Goal: Transaction & Acquisition: Purchase product/service

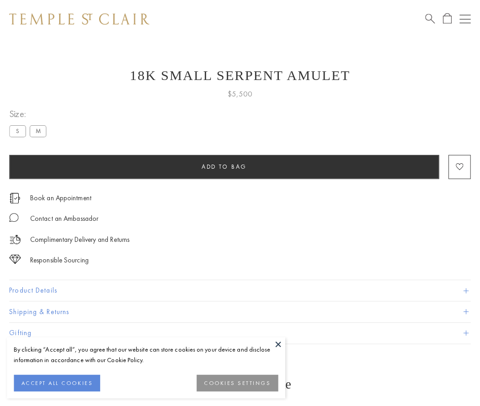
scroll to position [37, 0]
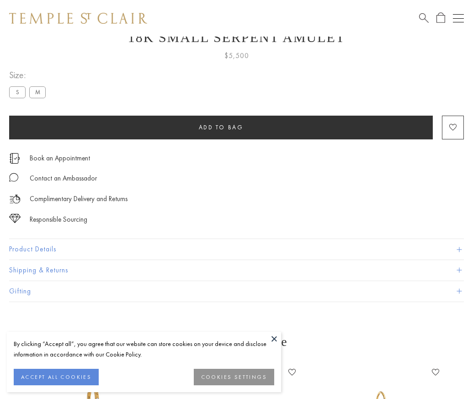
click at [221, 127] on span "Add to bag" at bounding box center [221, 128] width 45 height 8
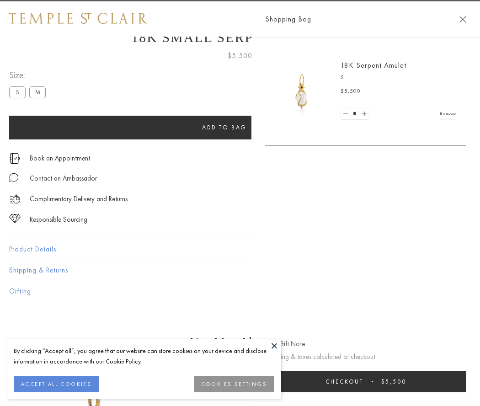
click at [448, 381] on button "Checkout $5,500" at bounding box center [365, 381] width 201 height 21
